Goal: Obtain resource: Download file/media

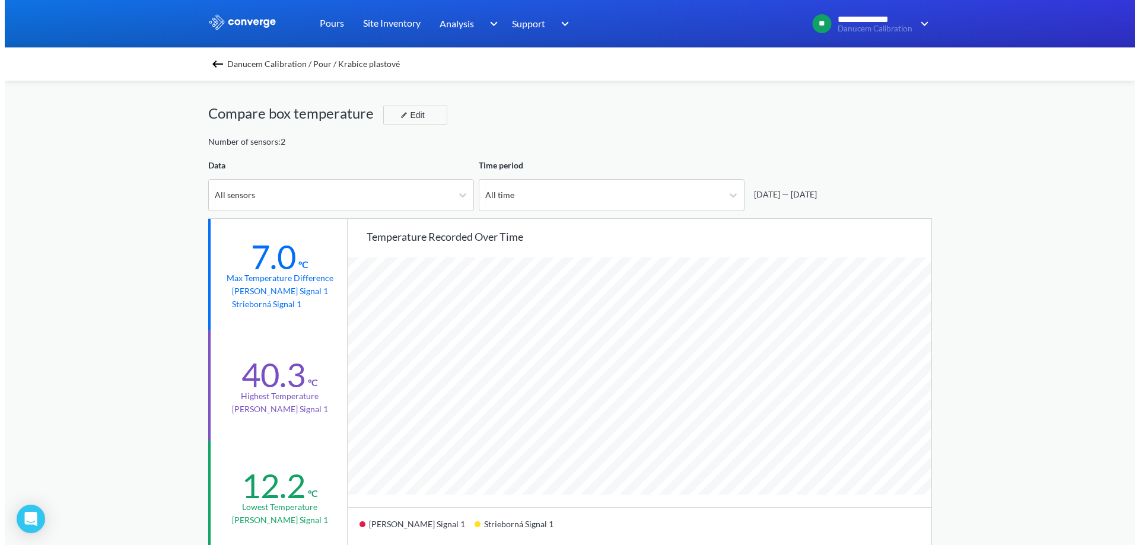
scroll to position [993, 1130]
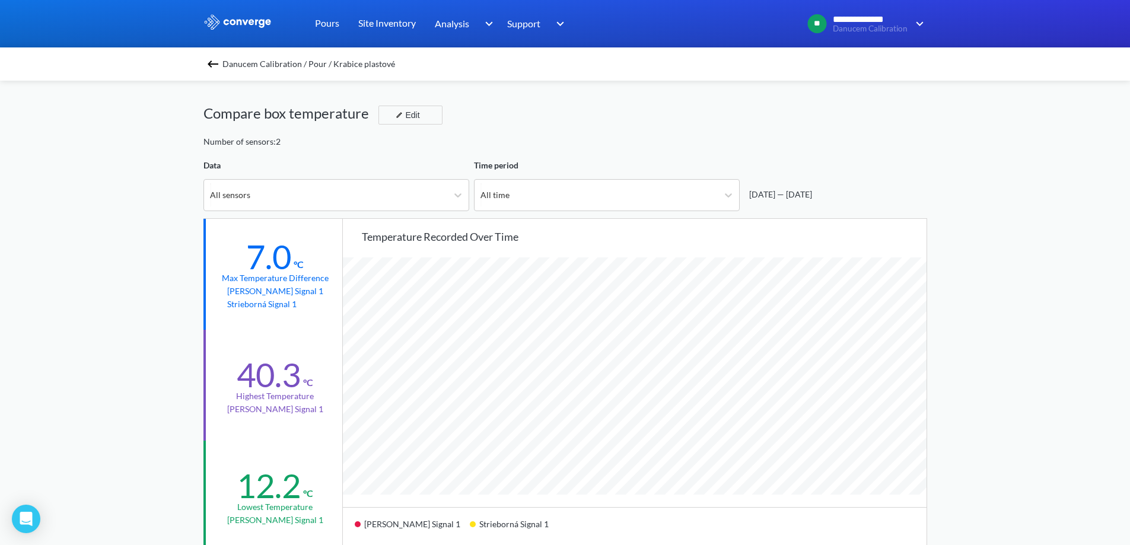
click at [216, 60] on img at bounding box center [213, 64] width 14 height 14
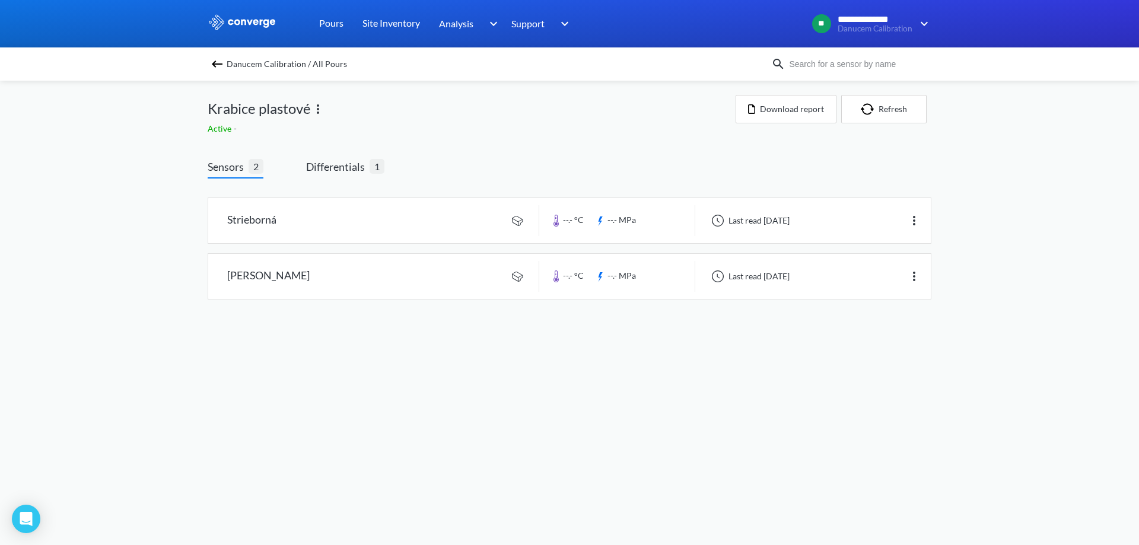
click at [311, 61] on span "Danucem Calibration / All Pours" at bounding box center [287, 64] width 120 height 17
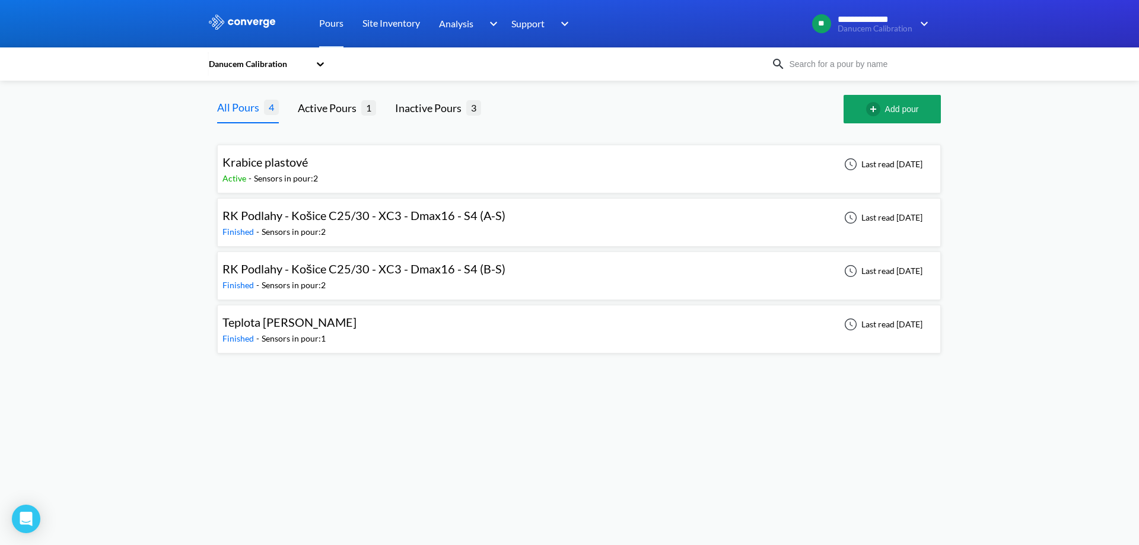
click at [317, 62] on icon at bounding box center [320, 64] width 12 height 12
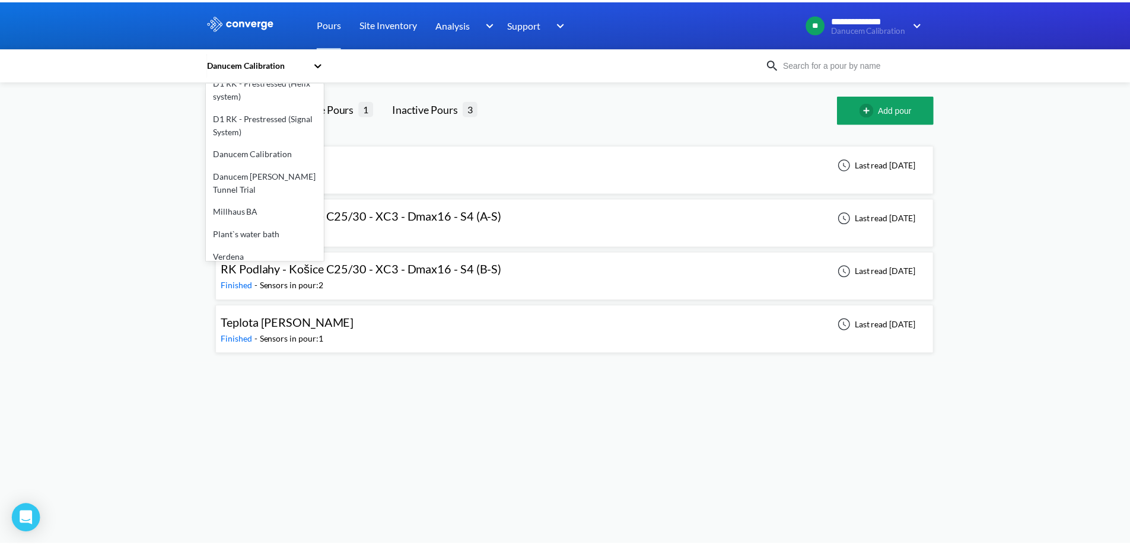
scroll to position [69, 0]
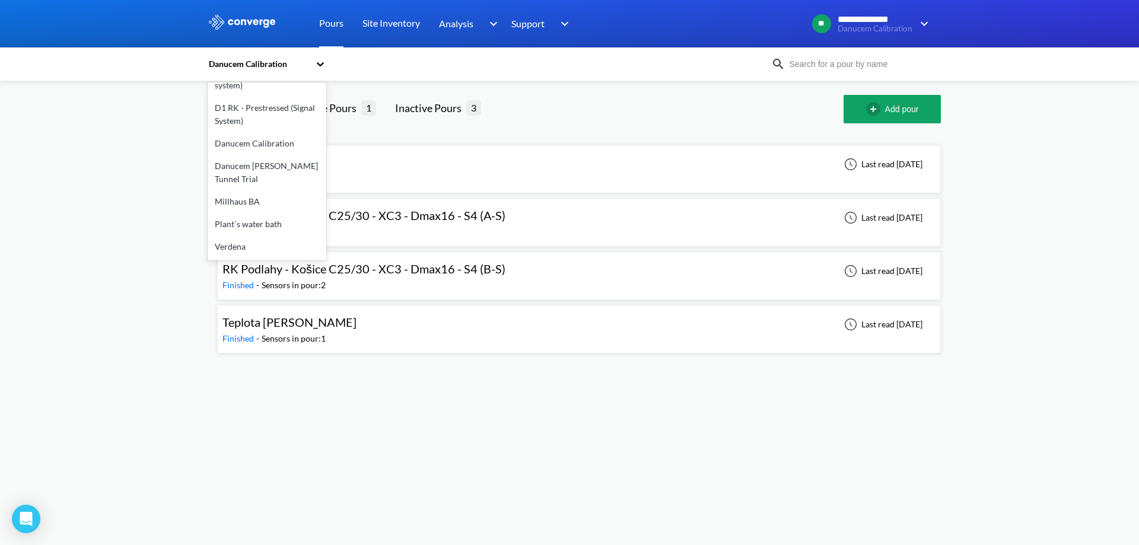
click at [235, 203] on div "Millhaus BA" at bounding box center [267, 201] width 119 height 23
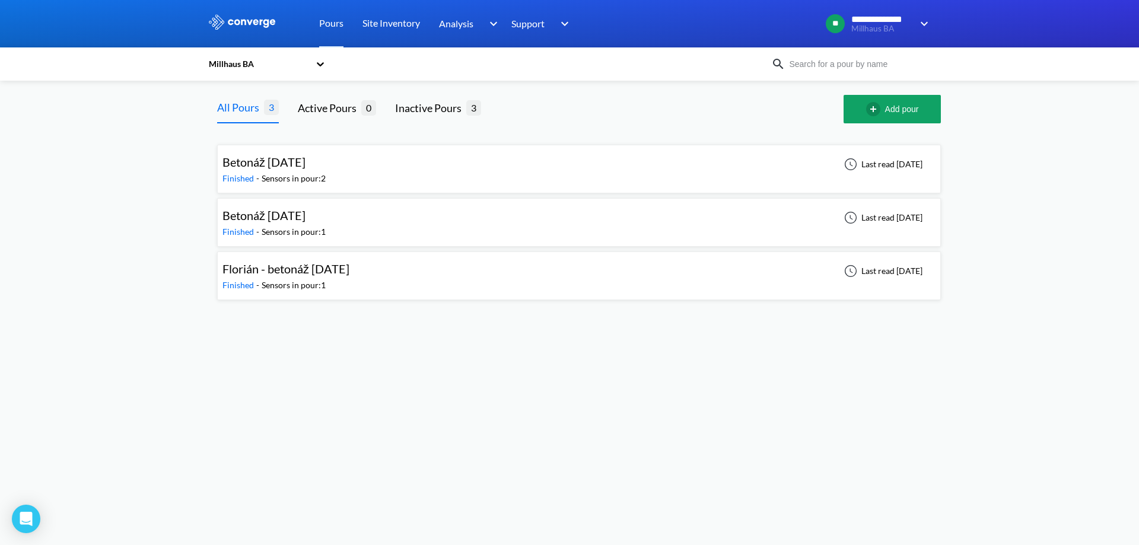
click at [385, 163] on div "Betonáž [DATE] Finished - Sensors in pour: 2 Last read [DATE]" at bounding box center [578, 169] width 713 height 38
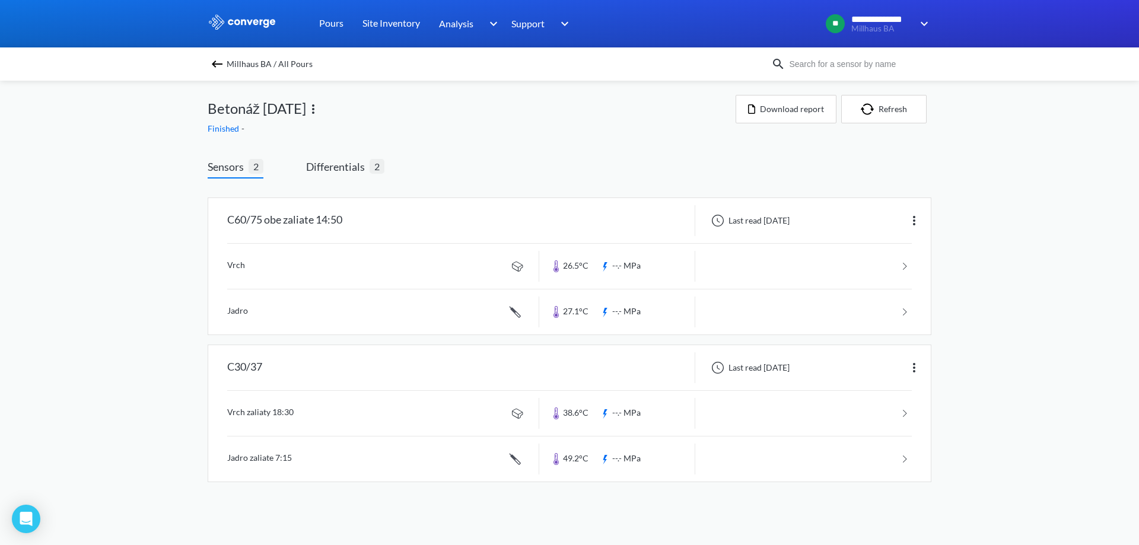
click at [364, 414] on link at bounding box center [569, 413] width 684 height 45
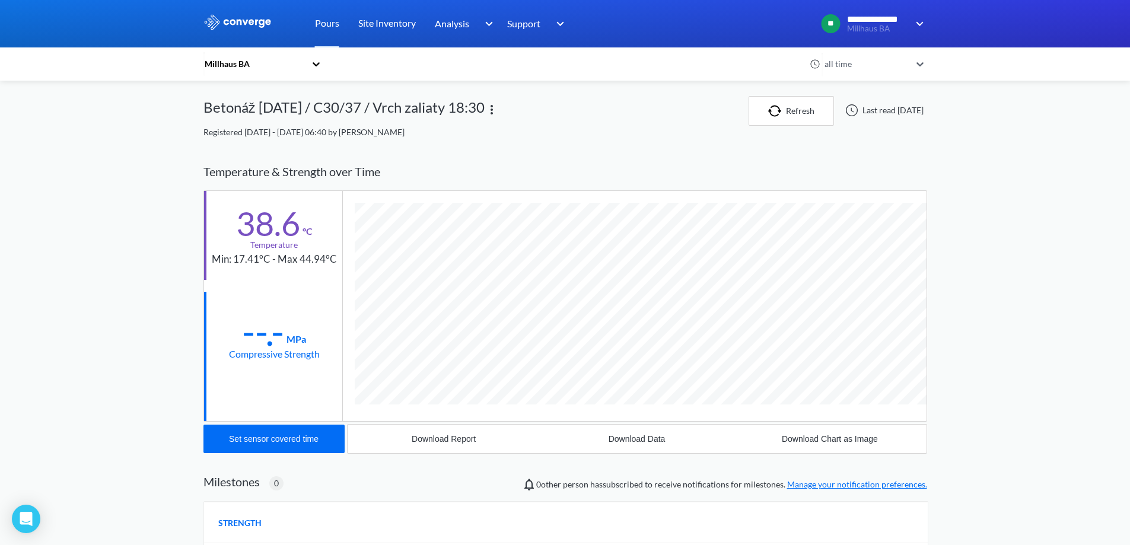
scroll to position [626, 724]
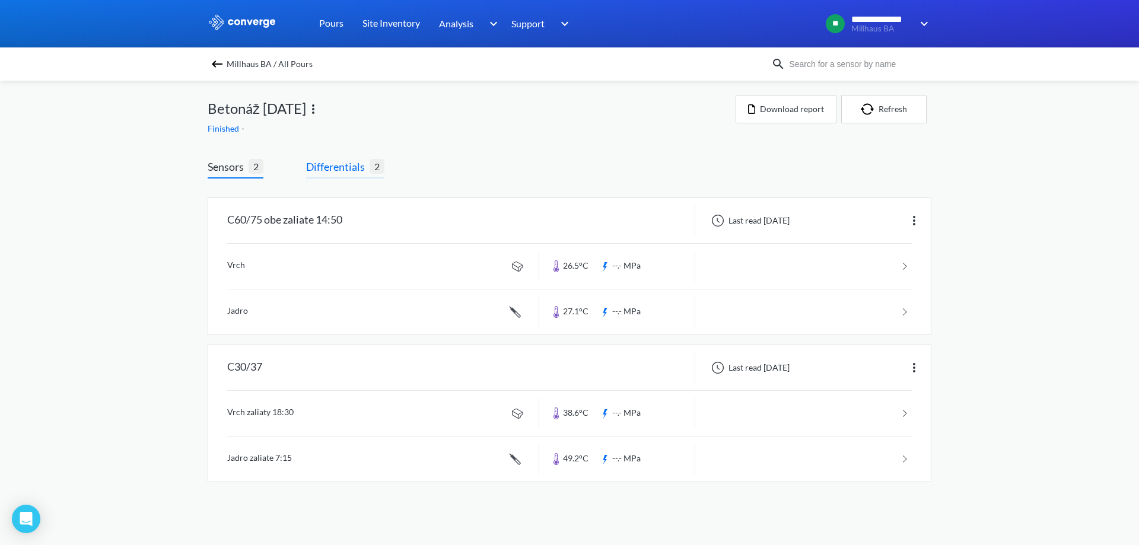
click at [330, 174] on span "Differentials" at bounding box center [337, 166] width 63 height 17
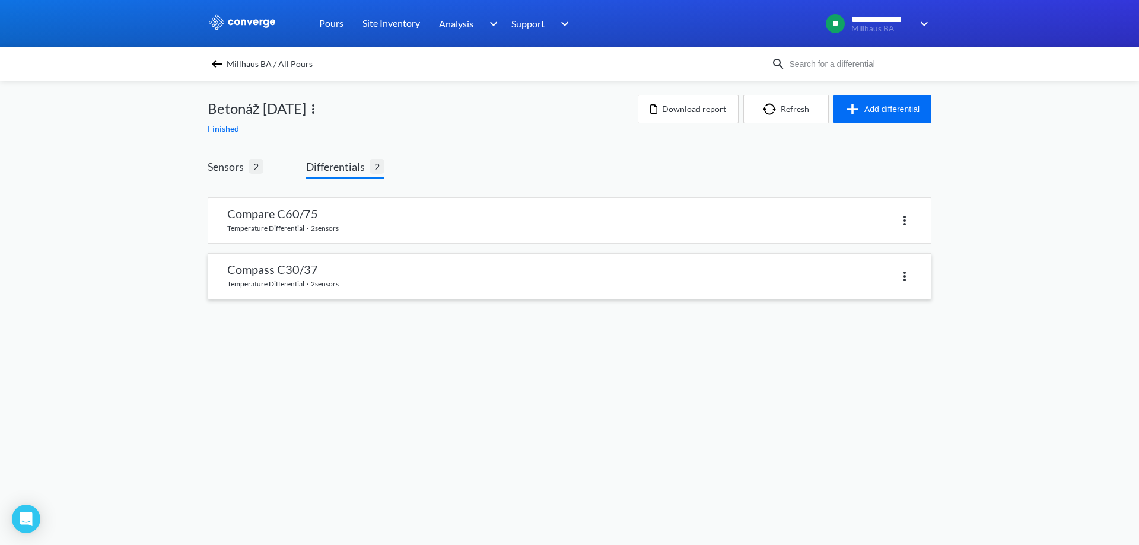
click at [380, 270] on link at bounding box center [569, 276] width 722 height 45
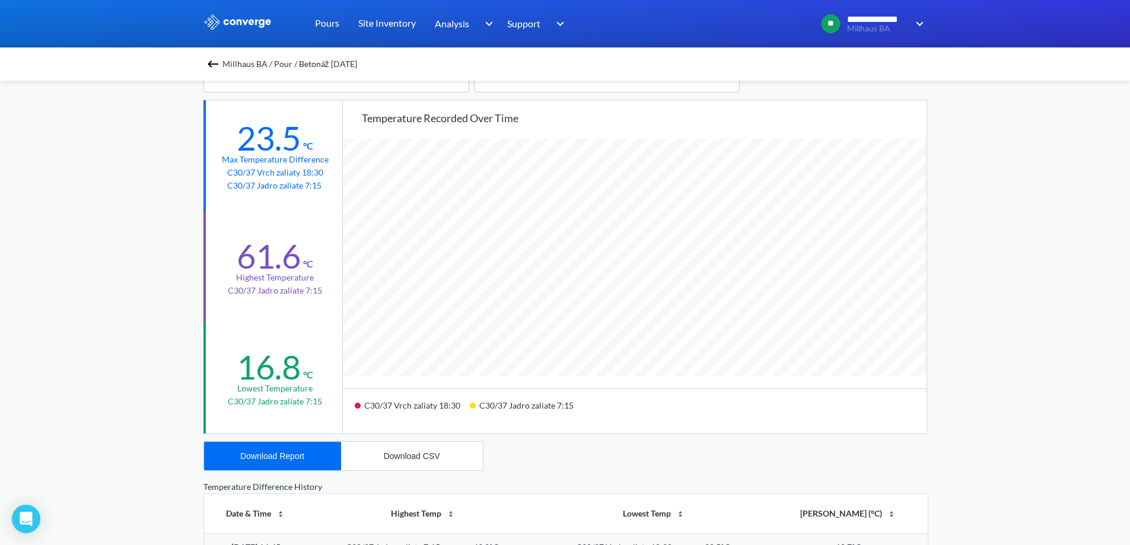
scroll to position [59, 0]
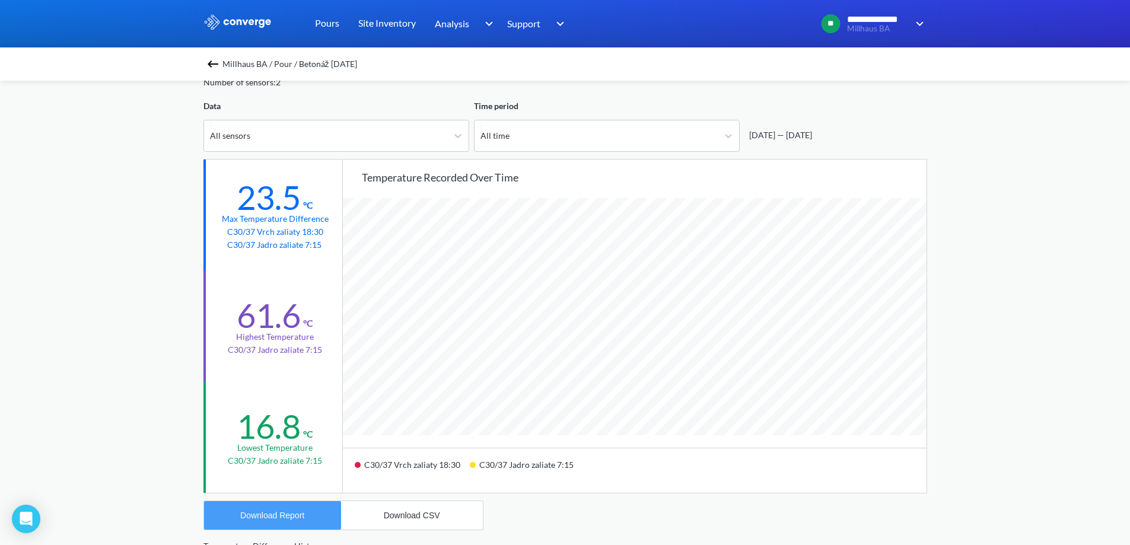
click at [274, 517] on div "Download Report" at bounding box center [272, 515] width 64 height 9
click at [216, 63] on img at bounding box center [213, 64] width 14 height 14
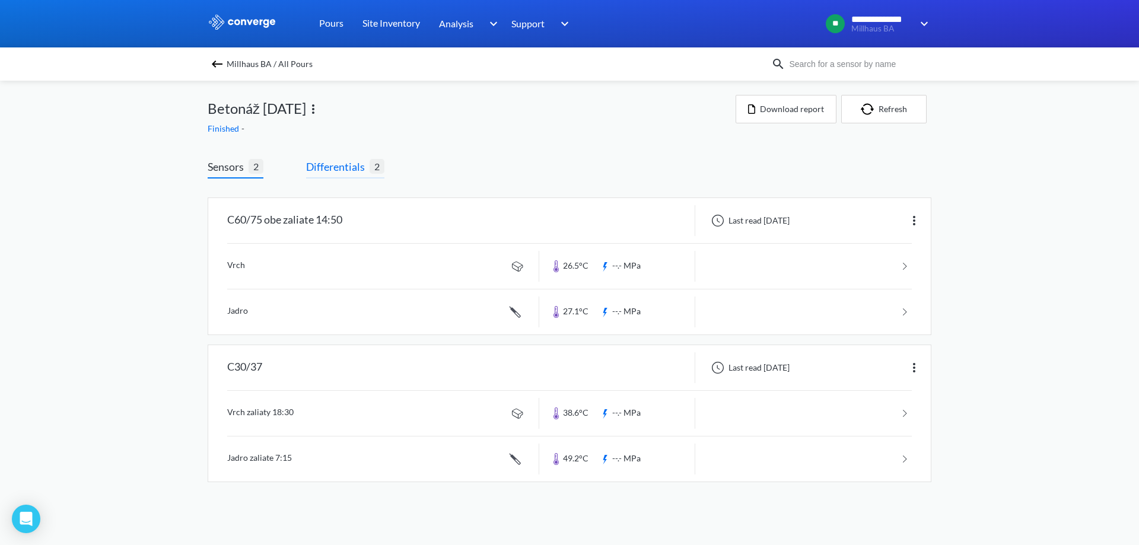
click at [341, 169] on span "Differentials" at bounding box center [337, 166] width 63 height 17
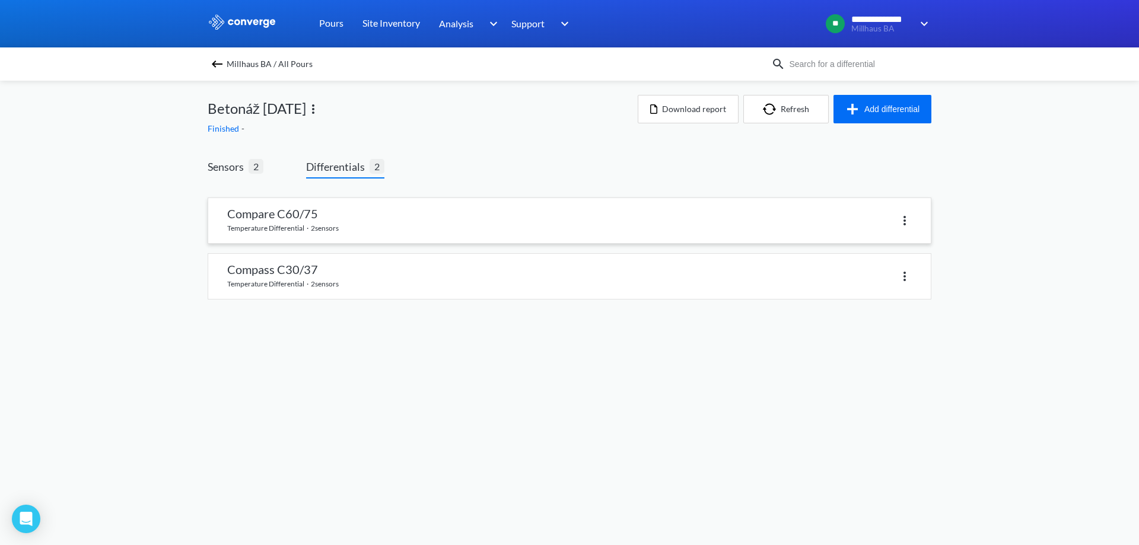
click at [351, 218] on link at bounding box center [569, 220] width 722 height 45
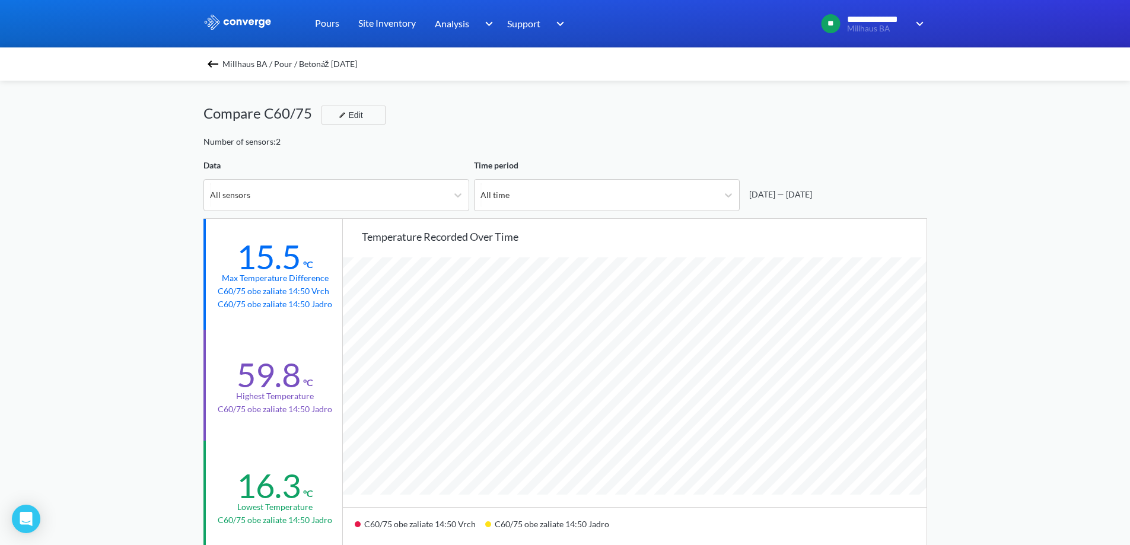
scroll to position [993, 1130]
click at [210, 60] on img at bounding box center [213, 64] width 14 height 14
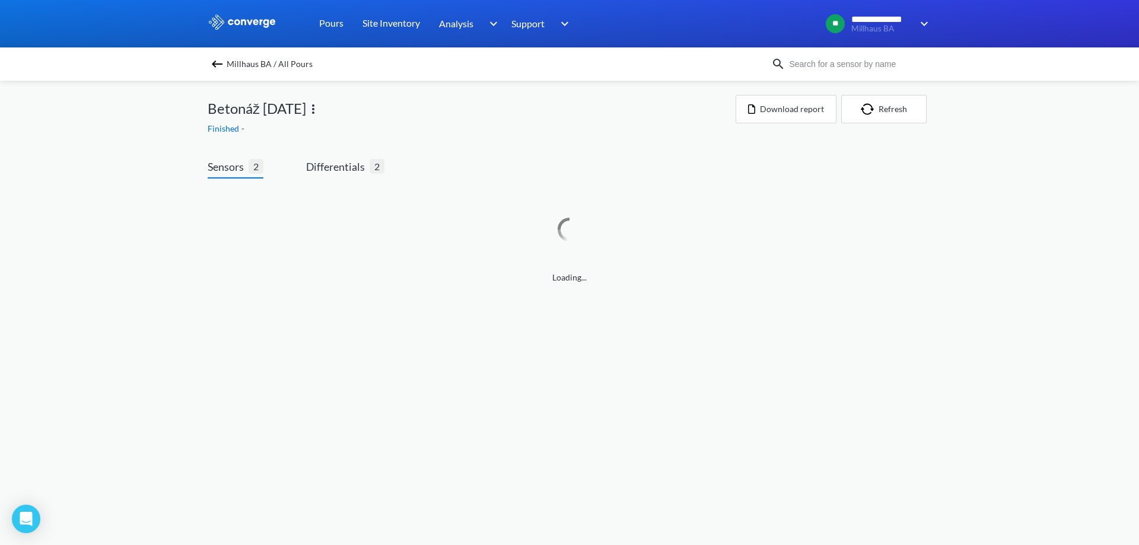
click at [213, 63] on img at bounding box center [217, 64] width 14 height 14
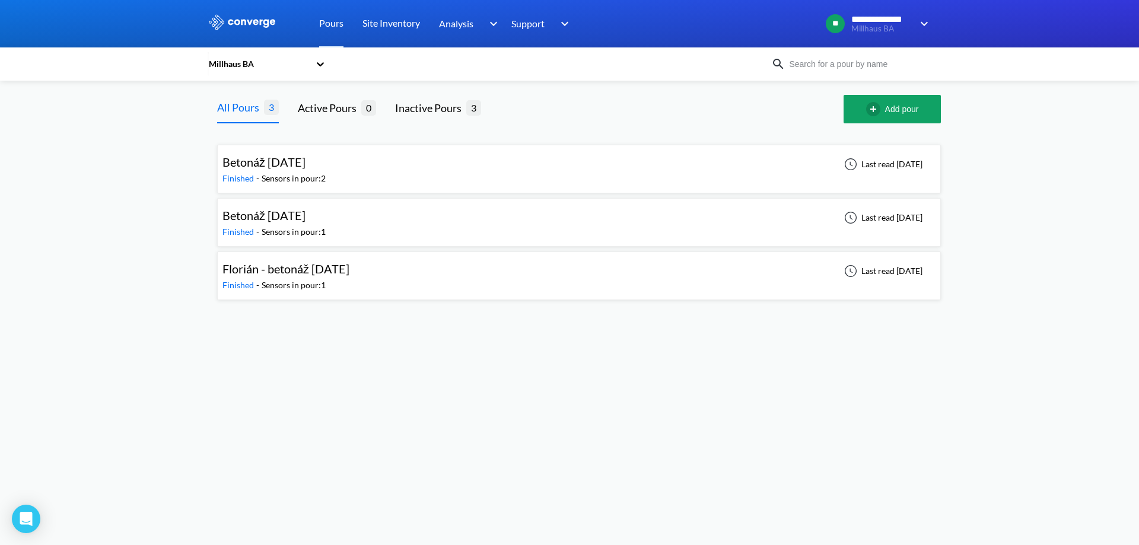
click at [343, 270] on span "Florián - betonáž [DATE]" at bounding box center [285, 269] width 127 height 14
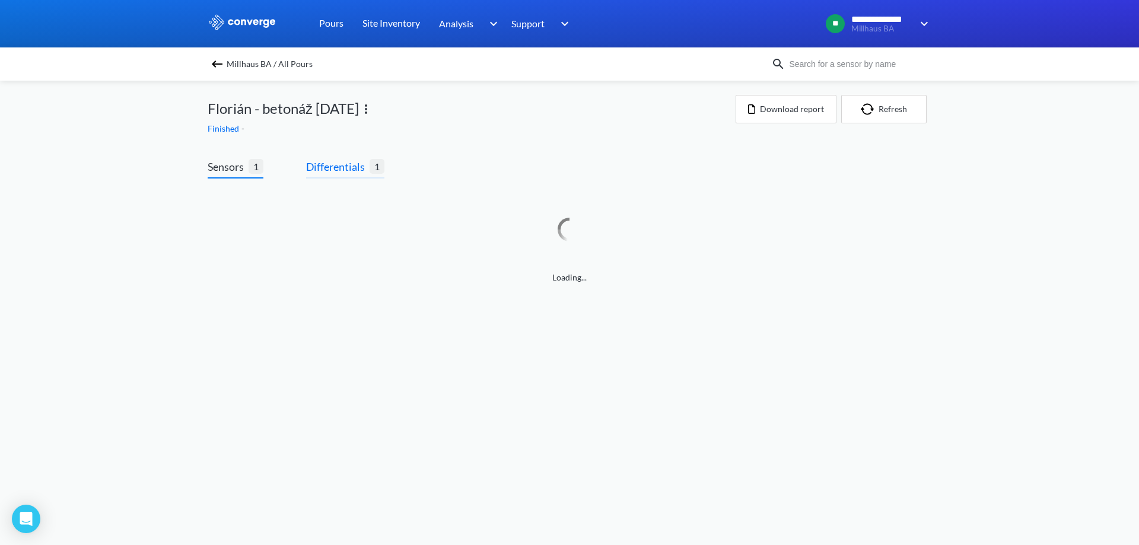
click at [346, 162] on span "Differentials" at bounding box center [337, 166] width 63 height 17
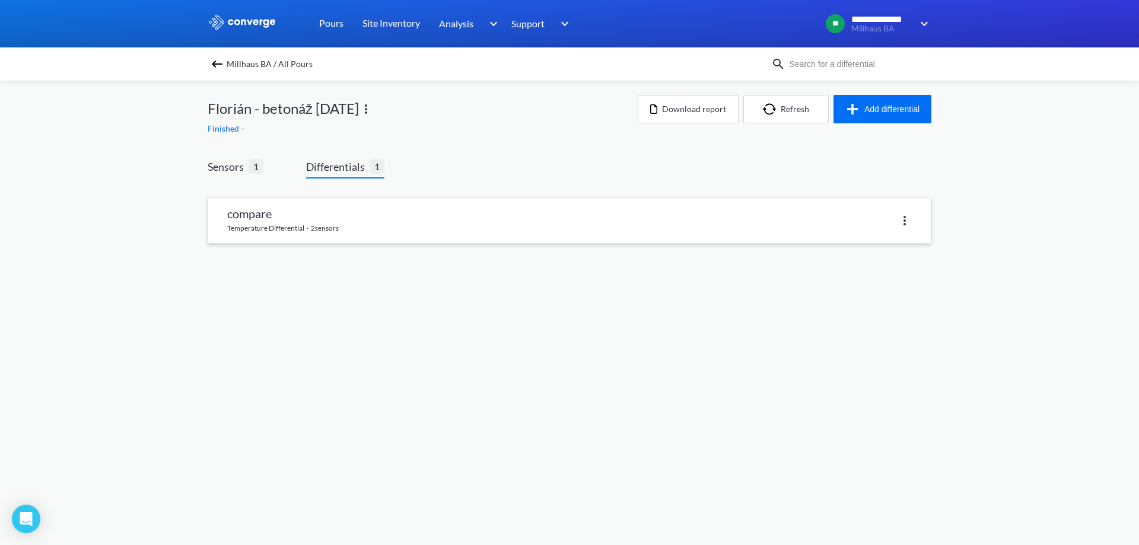
click at [368, 222] on link at bounding box center [569, 220] width 722 height 45
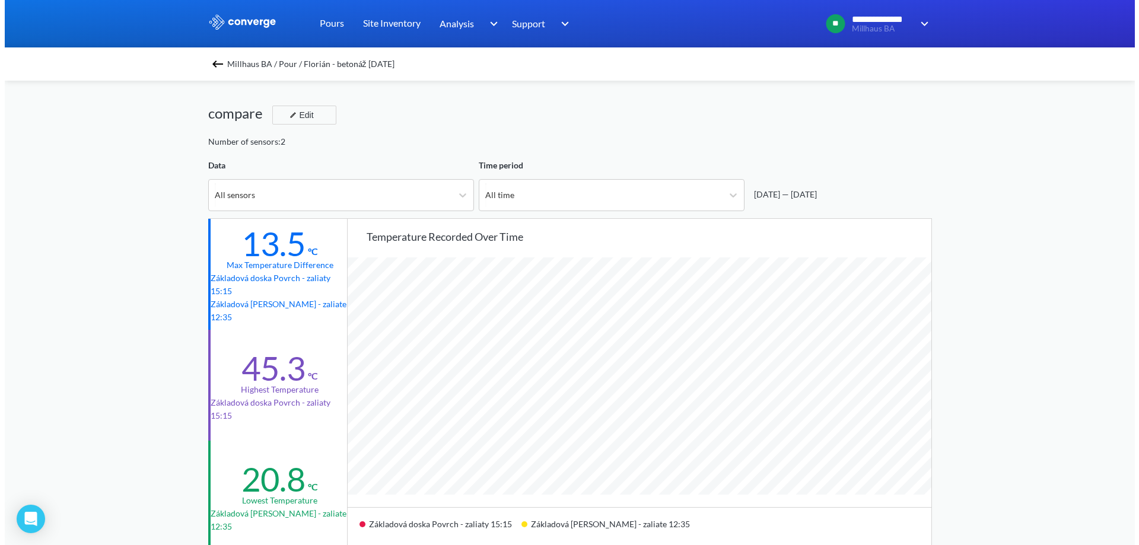
scroll to position [993, 1130]
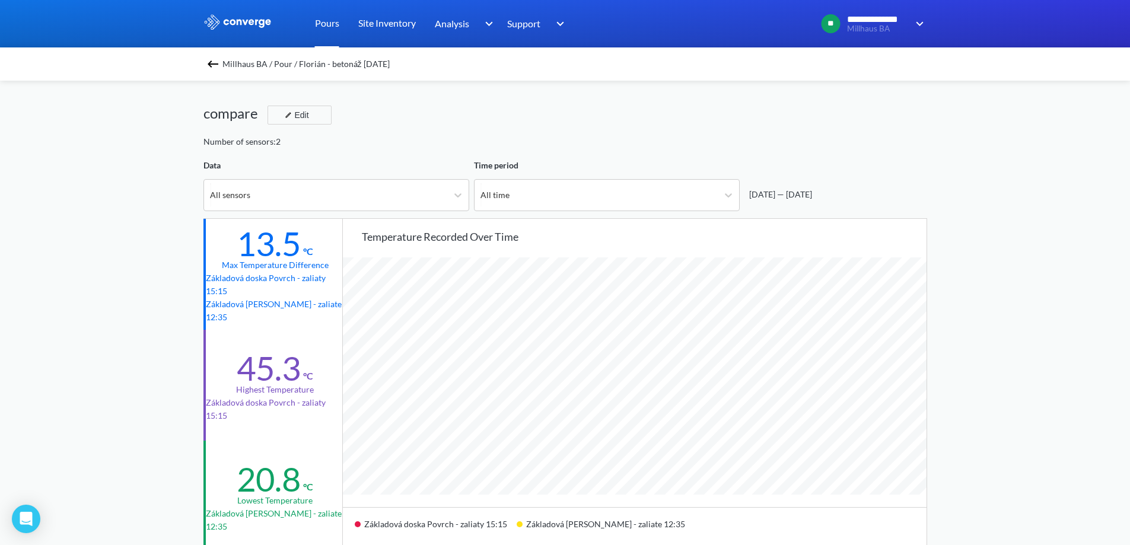
click at [332, 24] on link "Pours" at bounding box center [327, 23] width 24 height 47
